Goal: Transaction & Acquisition: Purchase product/service

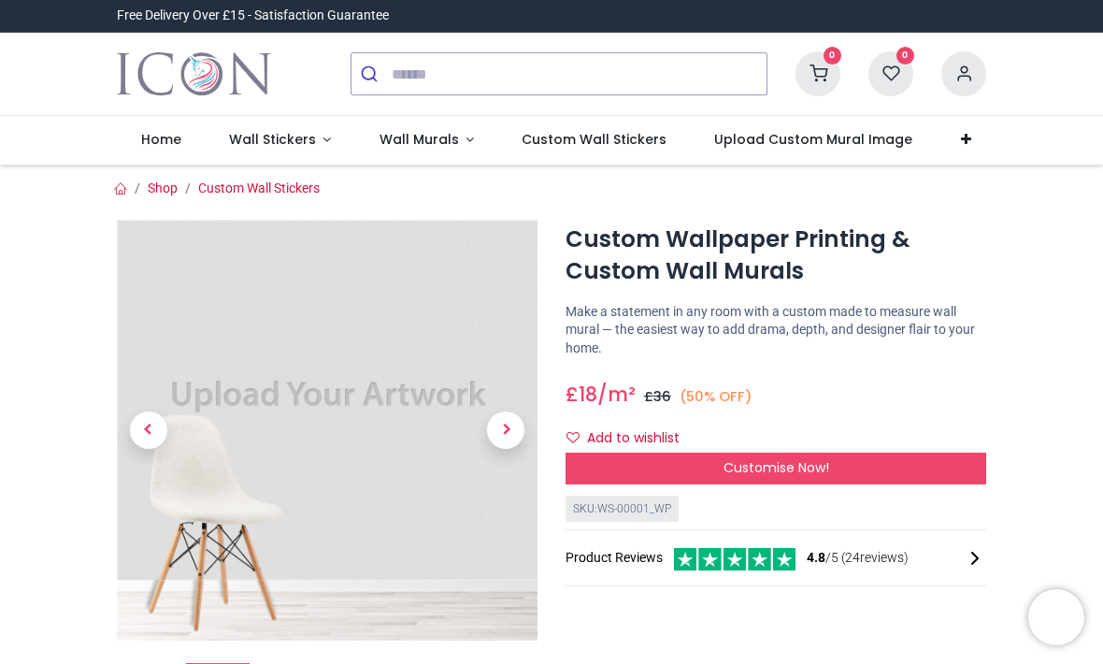
click at [311, 127] on link "Wall Stickers" at bounding box center [280, 140] width 151 height 49
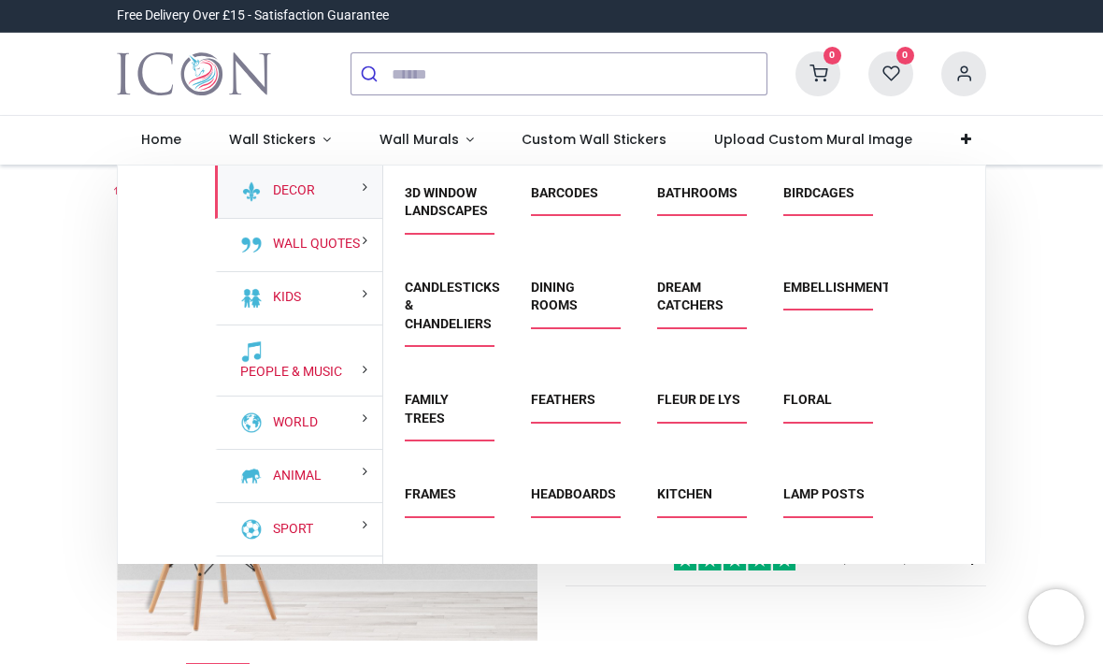
click at [826, 407] on link "Floral" at bounding box center [807, 399] width 49 height 15
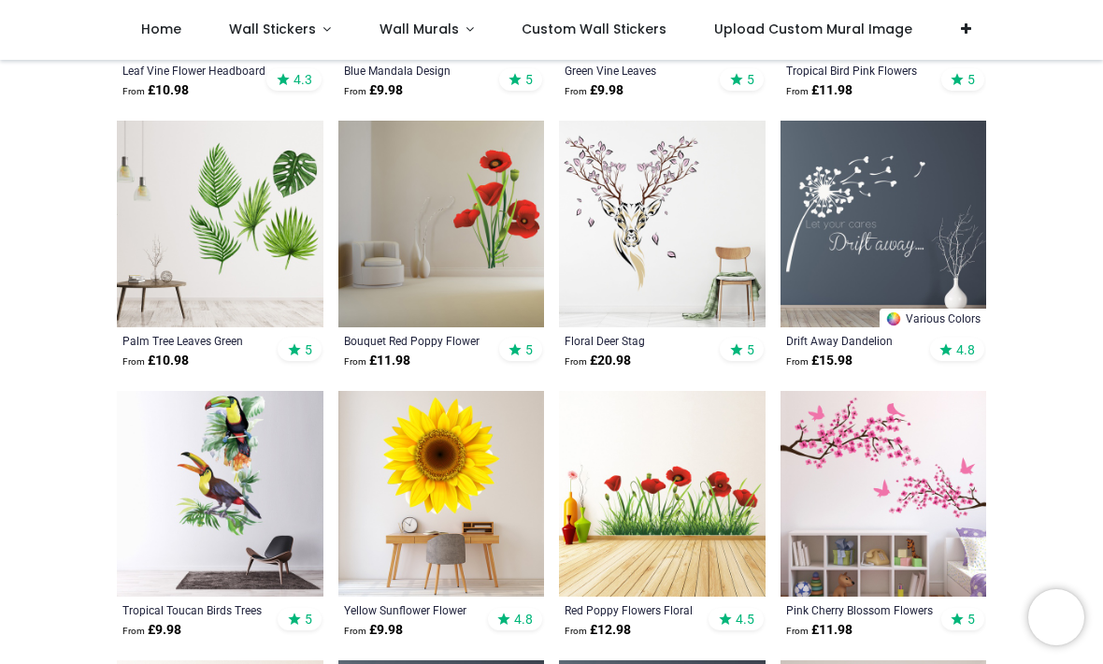
scroll to position [869, 0]
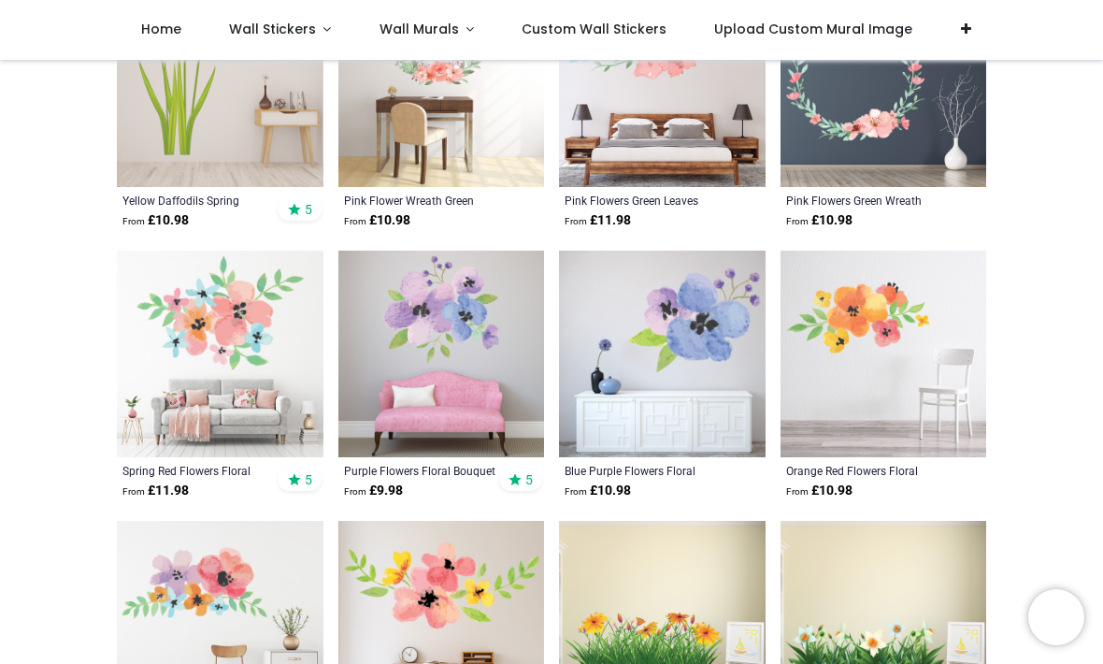
scroll to position [3435, 0]
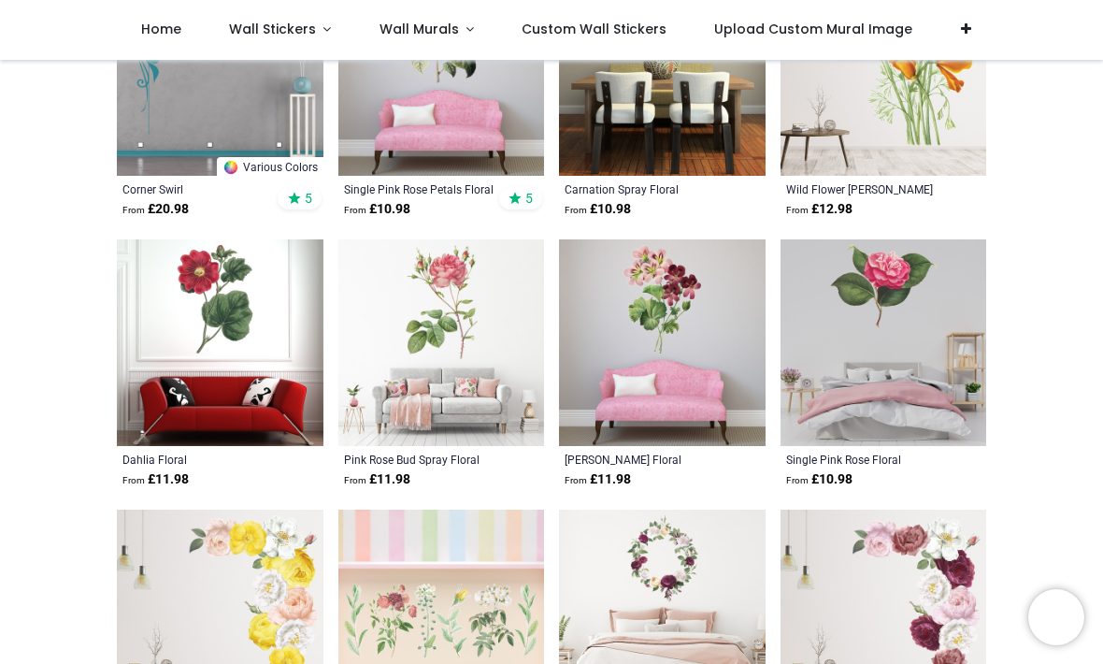
scroll to position [6684, 0]
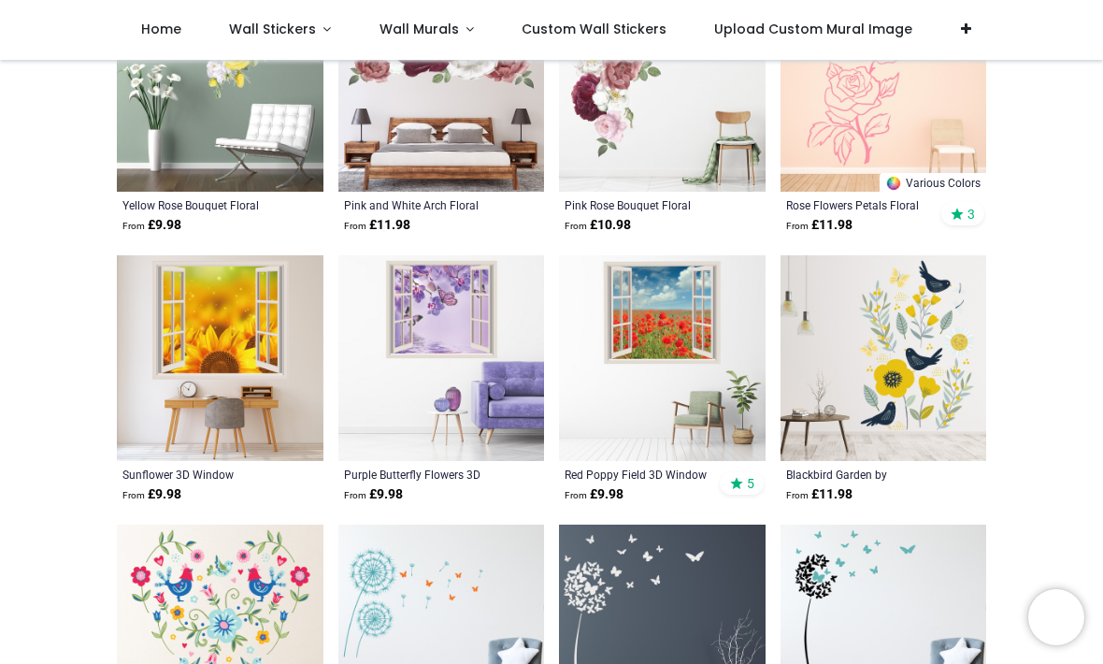
scroll to position [7477, 0]
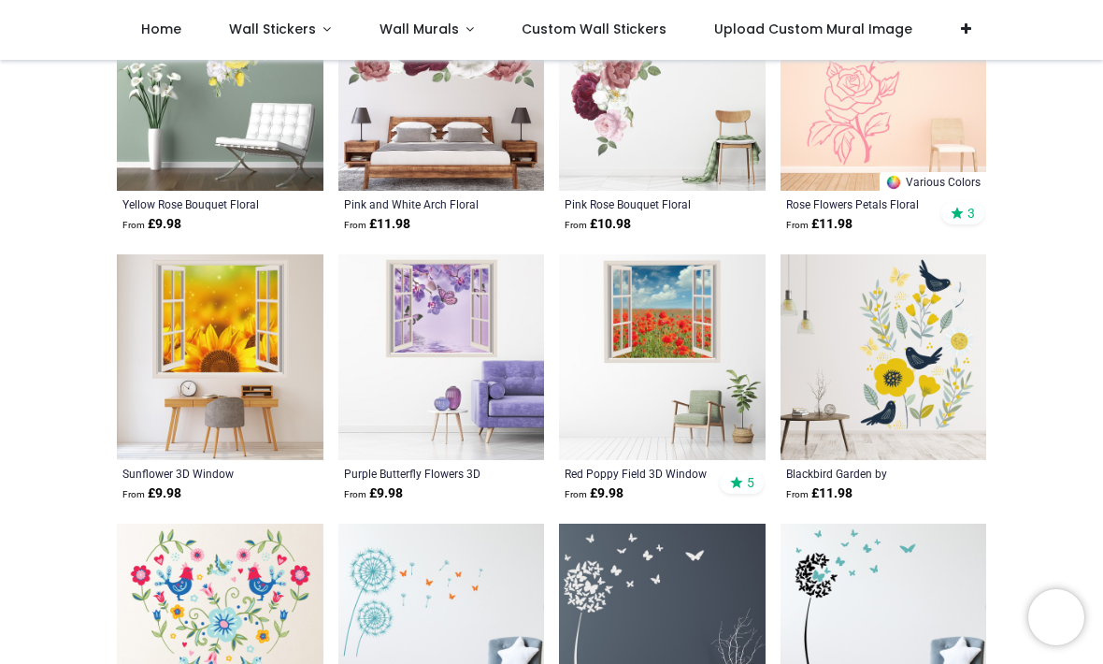
click at [718, 338] on img at bounding box center [662, 357] width 207 height 207
click at [686, 359] on img at bounding box center [662, 357] width 207 height 207
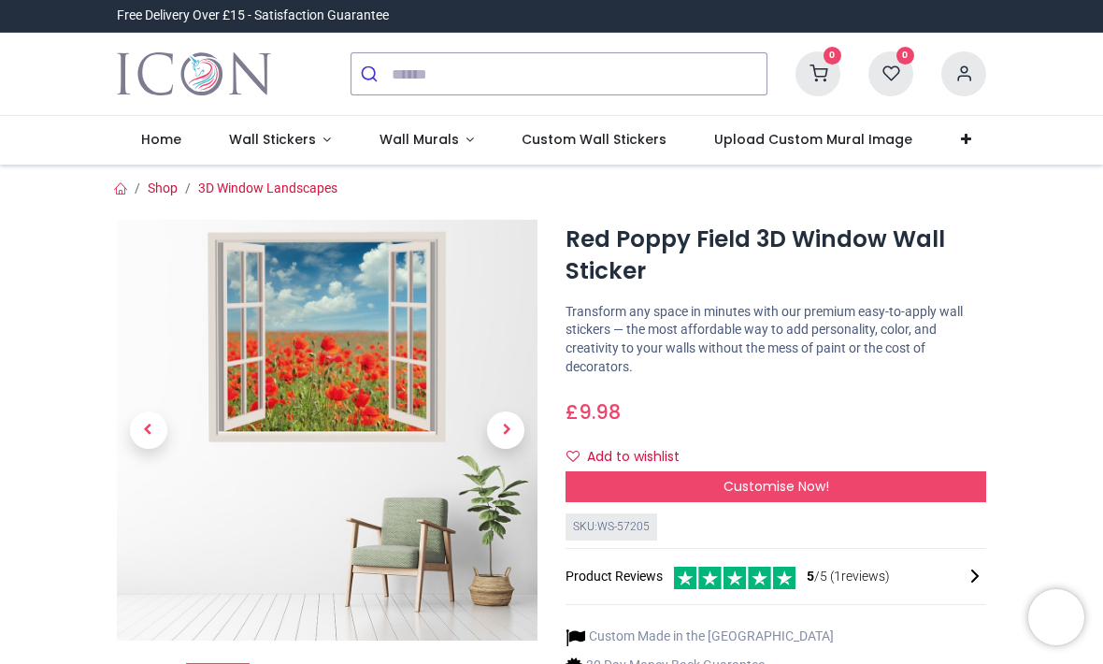
click at [521, 435] on span "Next" at bounding box center [505, 429] width 37 height 37
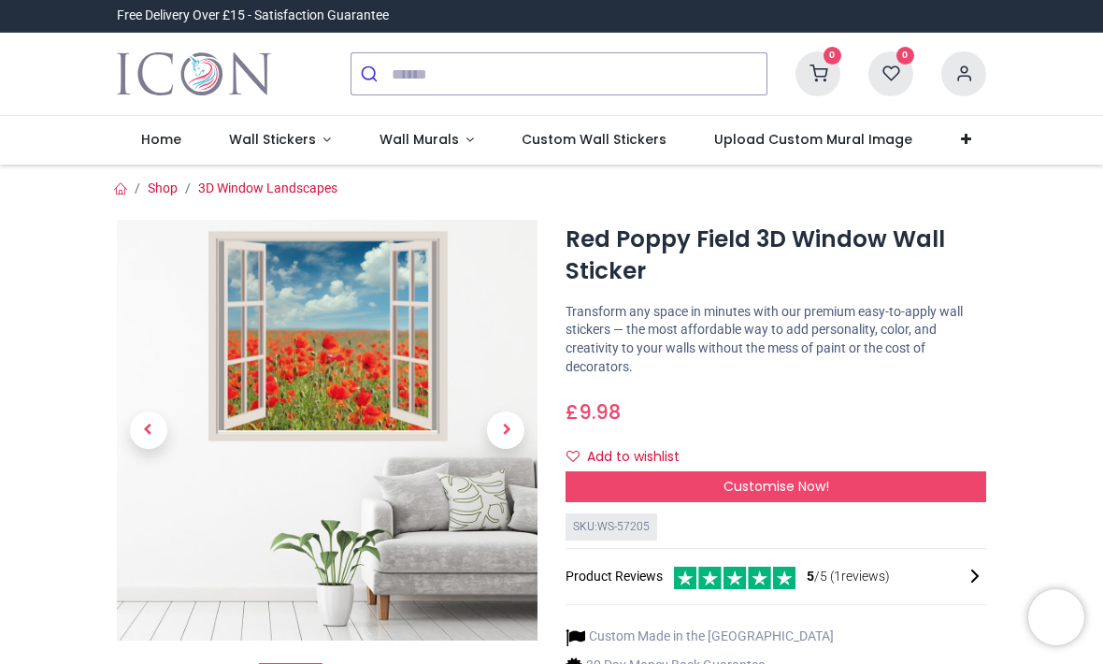
click at [512, 442] on span "Next" at bounding box center [505, 429] width 37 height 37
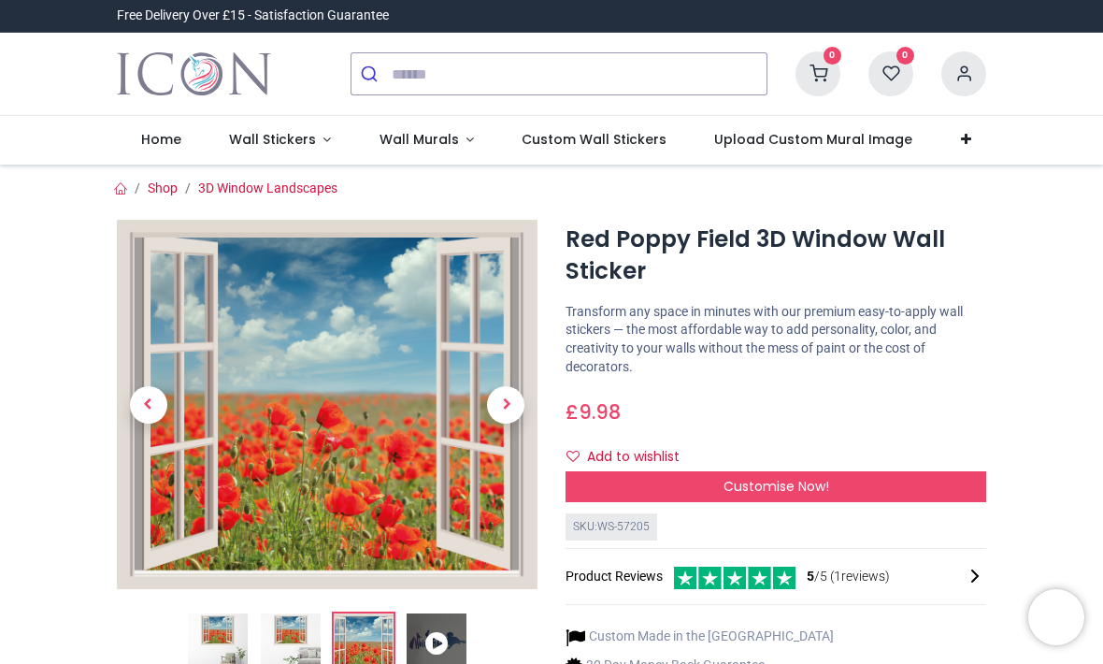
click at [515, 420] on link at bounding box center [507, 404] width 64 height 259
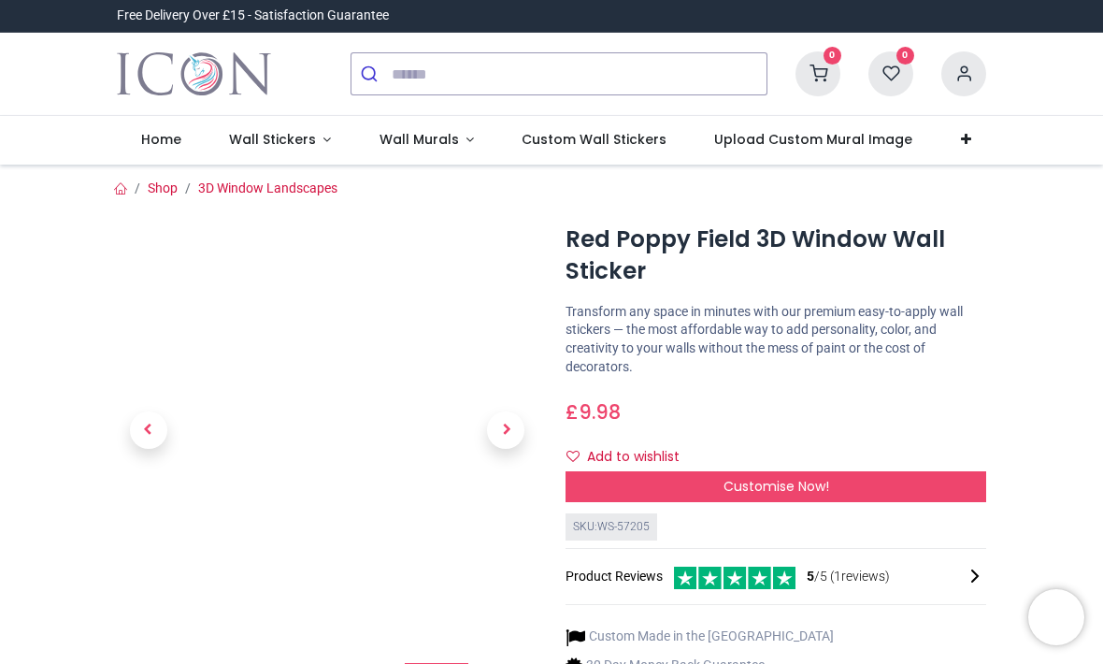
click at [524, 440] on link at bounding box center [507, 430] width 64 height 295
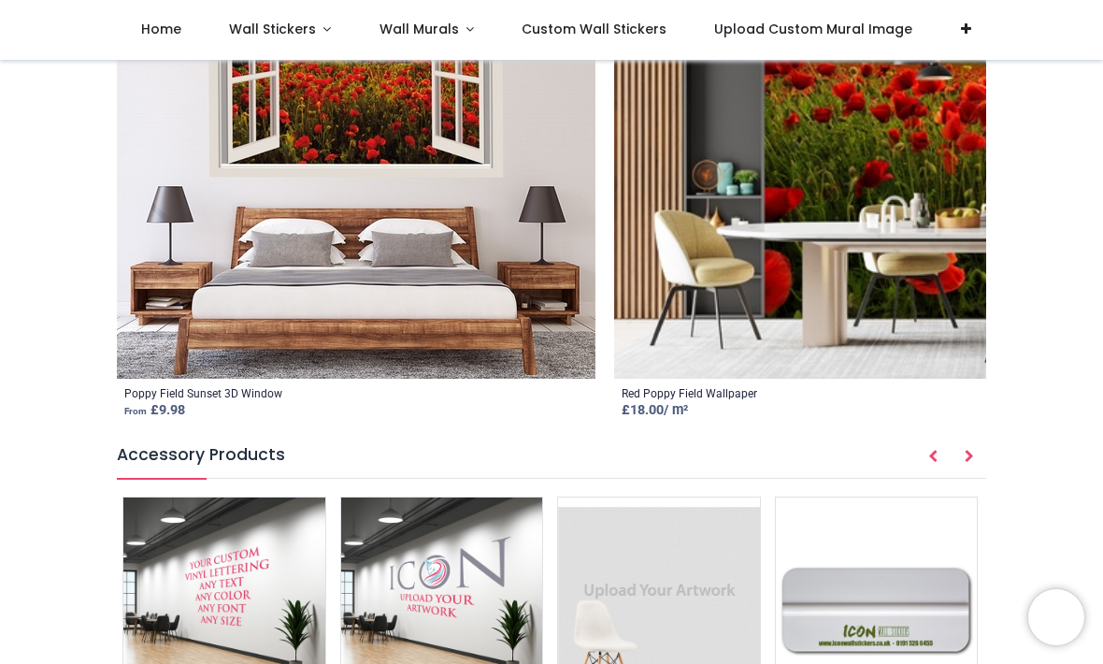
scroll to position [2132, 0]
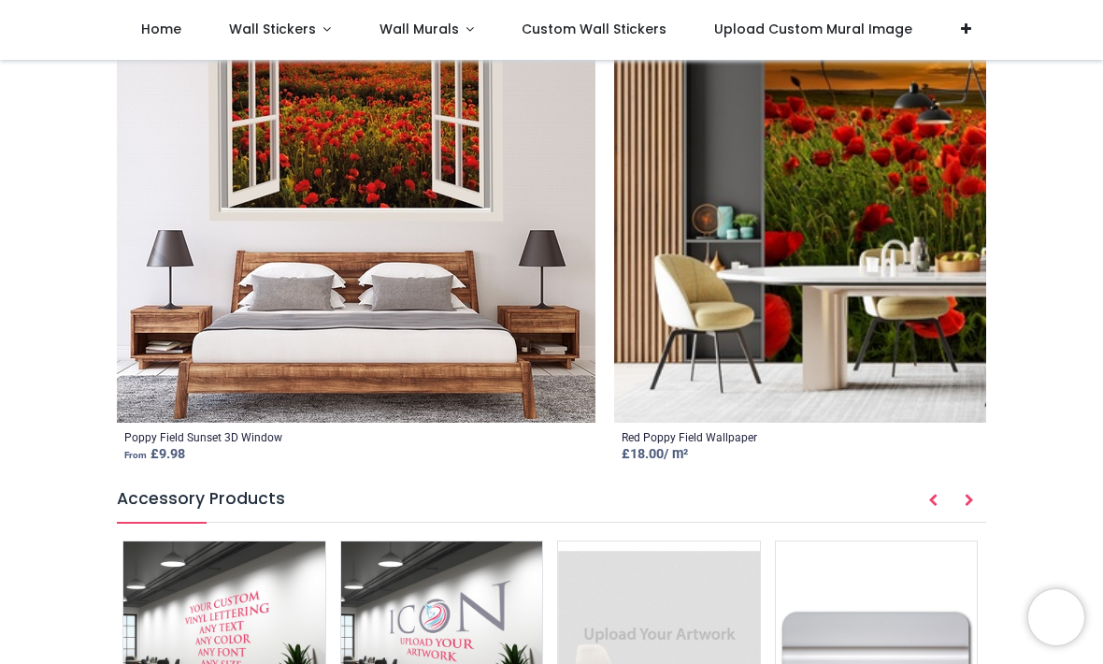
click at [934, 284] on img at bounding box center [971, 183] width 714 height 479
click at [840, 382] on img at bounding box center [971, 183] width 714 height 479
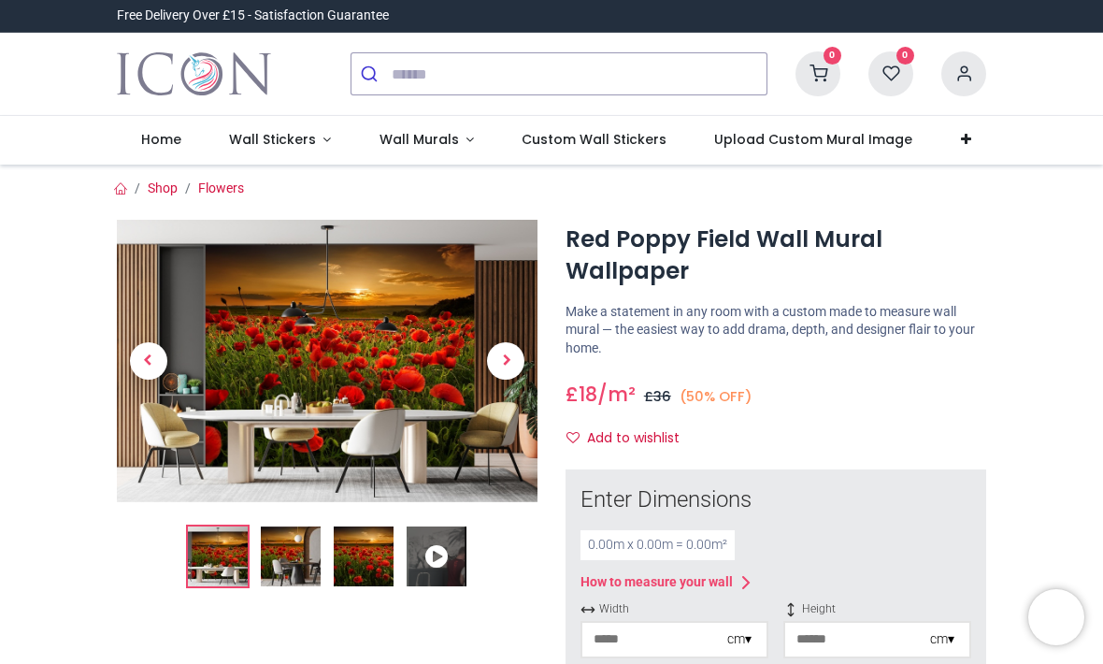
click at [516, 361] on span "Next" at bounding box center [505, 360] width 37 height 37
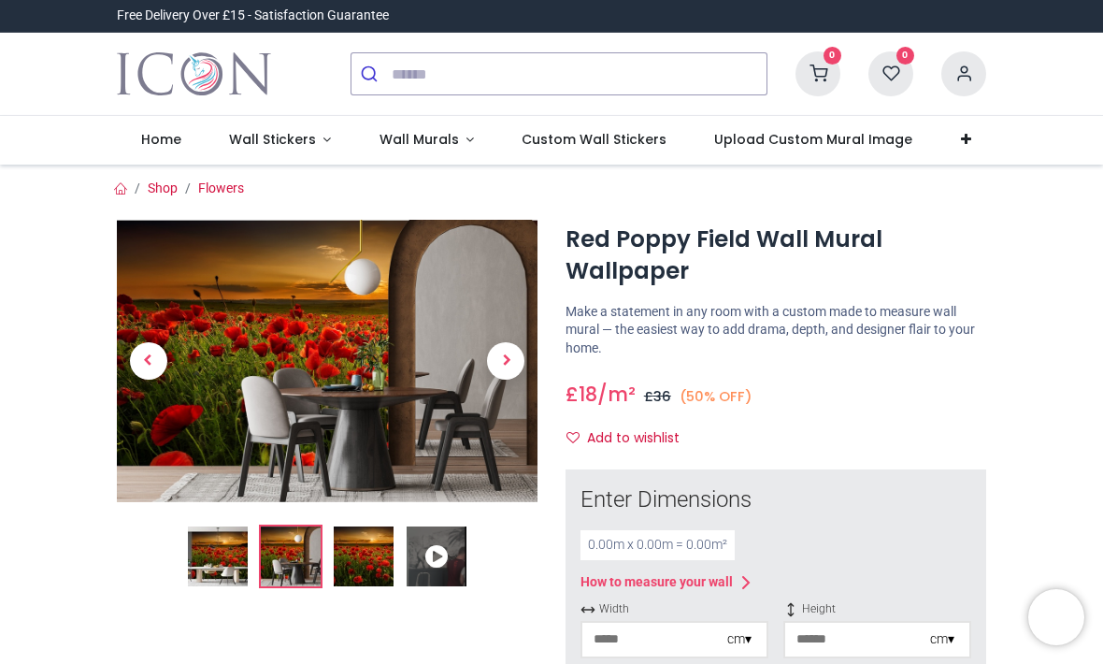
click at [518, 365] on span "Next" at bounding box center [505, 360] width 37 height 37
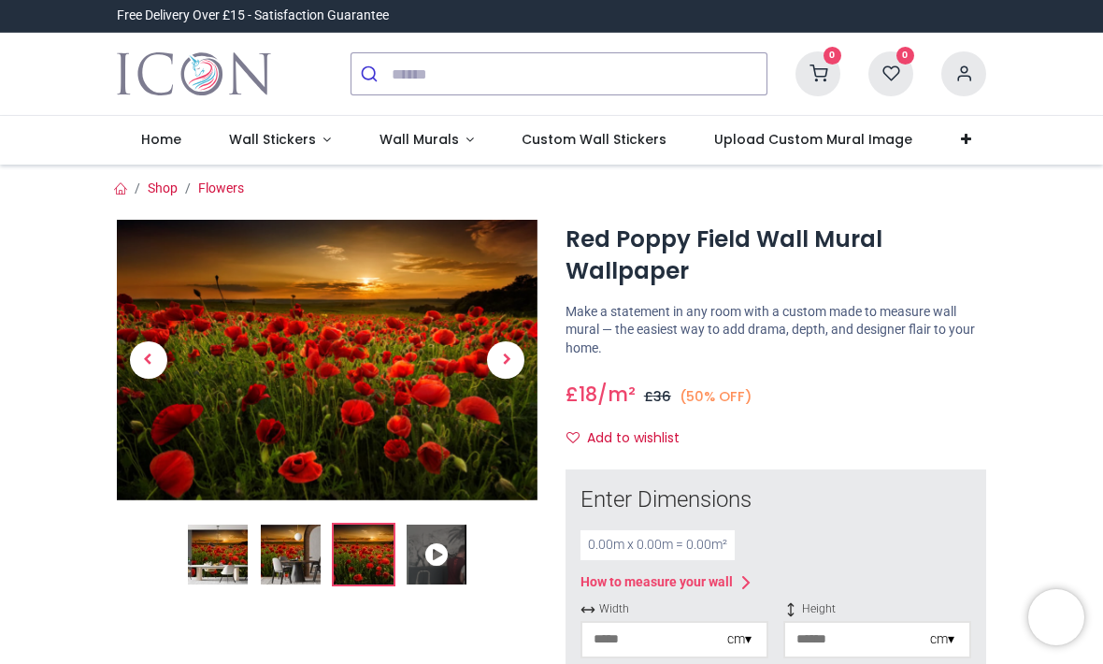
click at [519, 364] on span "Next" at bounding box center [505, 359] width 37 height 37
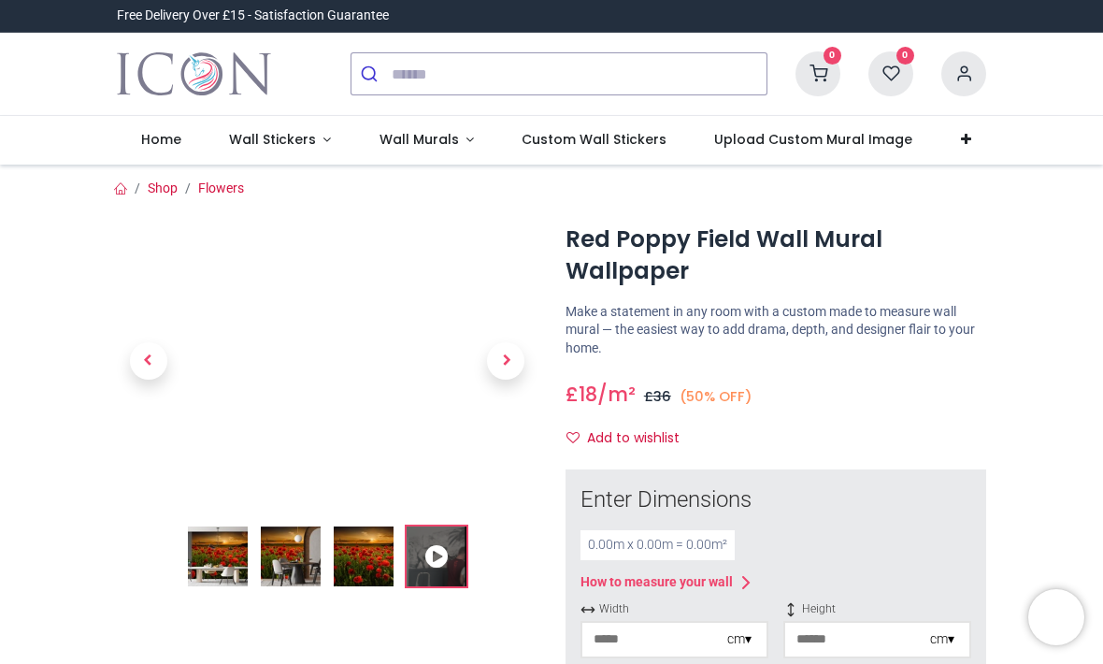
click at [510, 368] on span "Next" at bounding box center [505, 360] width 37 height 37
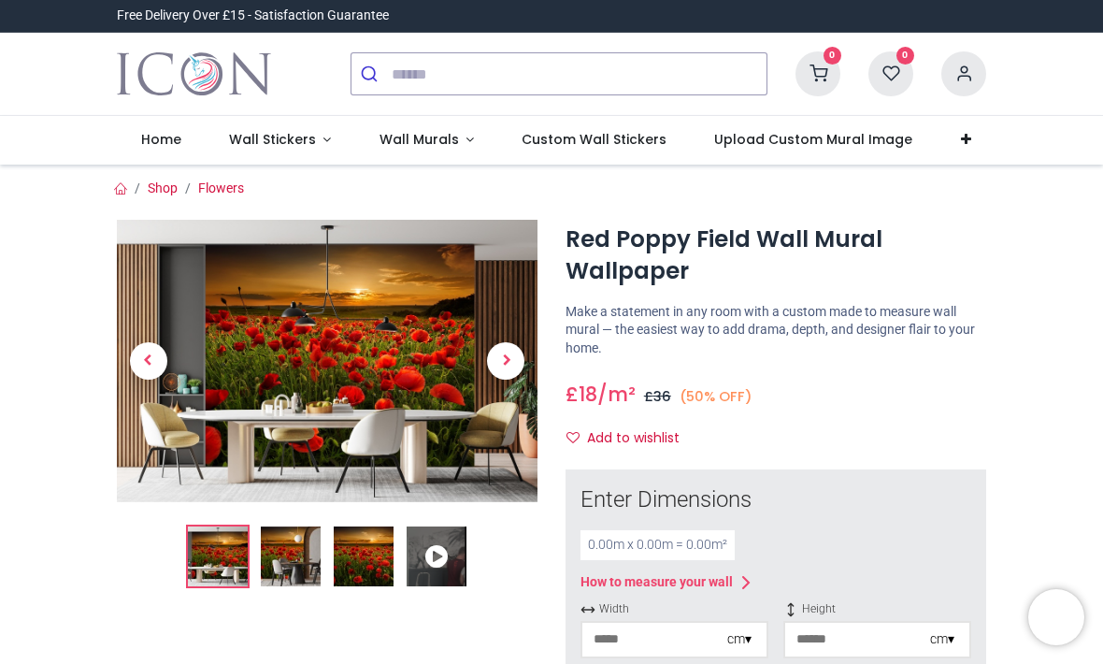
click at [516, 376] on link at bounding box center [507, 360] width 64 height 197
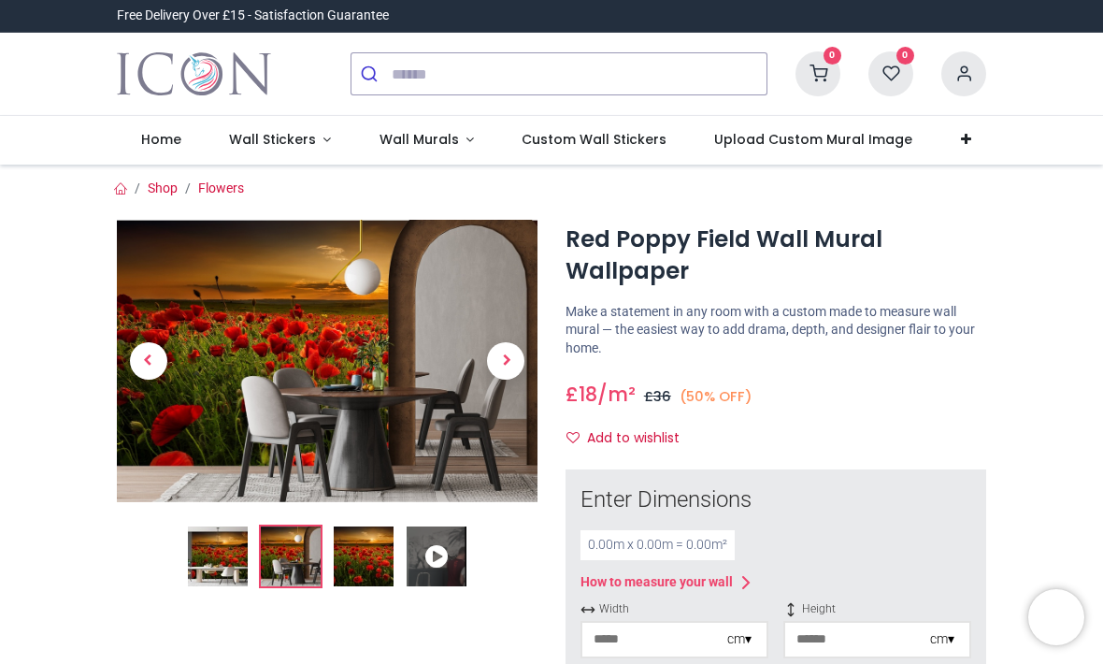
click at [429, 148] on span "Wall Murals" at bounding box center [419, 139] width 79 height 19
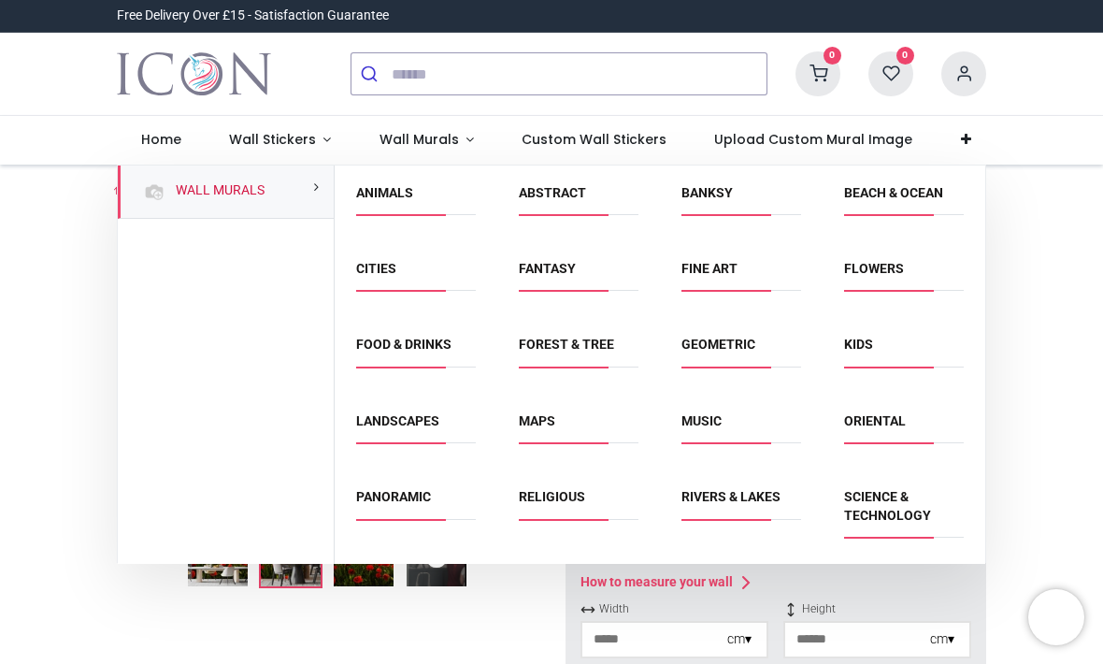
click at [719, 413] on link "Music" at bounding box center [702, 420] width 40 height 15
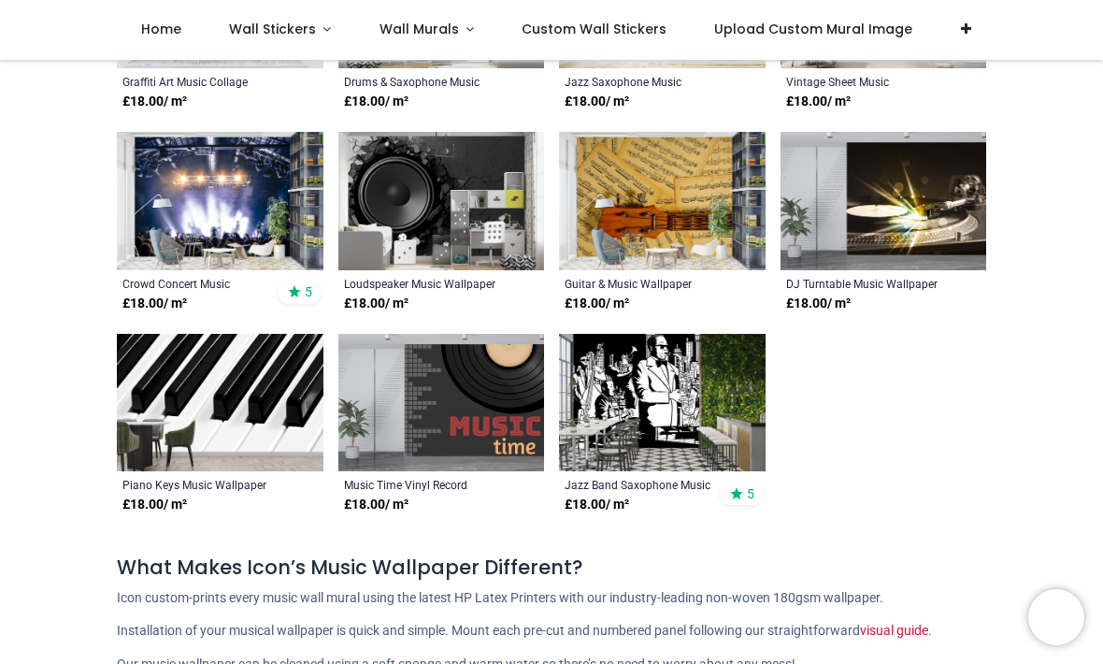
scroll to position [941, 0]
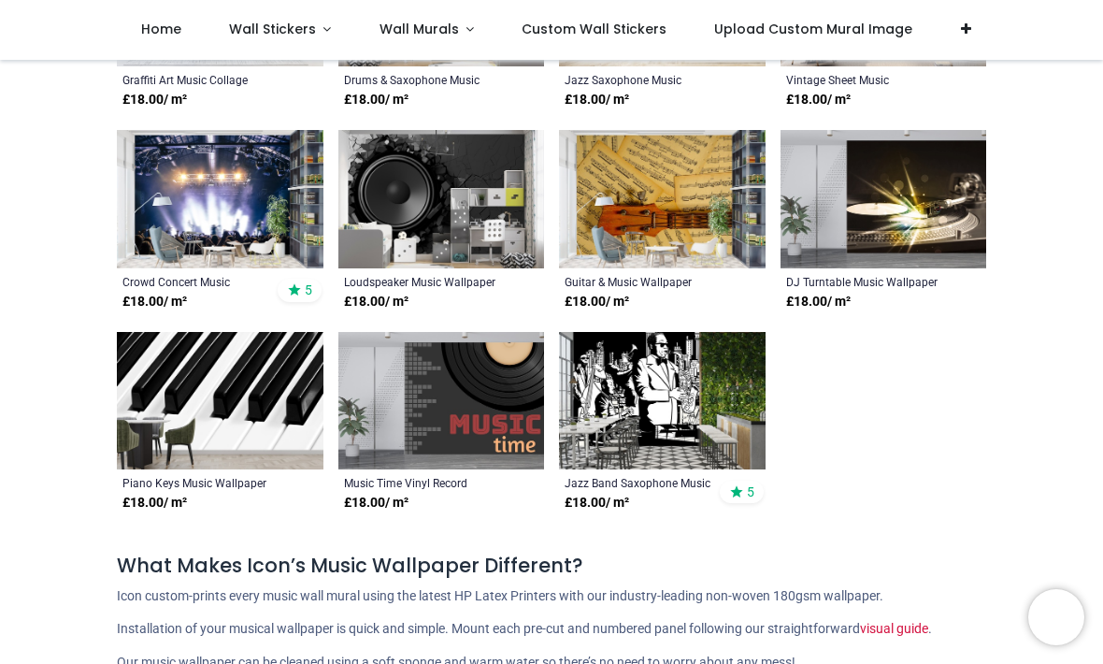
click at [721, 400] on img at bounding box center [662, 401] width 207 height 138
click at [682, 421] on img at bounding box center [662, 401] width 207 height 138
click at [648, 486] on div "Jazz Band Saxophone Music Wallpaper" at bounding box center [643, 482] width 156 height 15
